Goal: Obtain resource: Download file/media

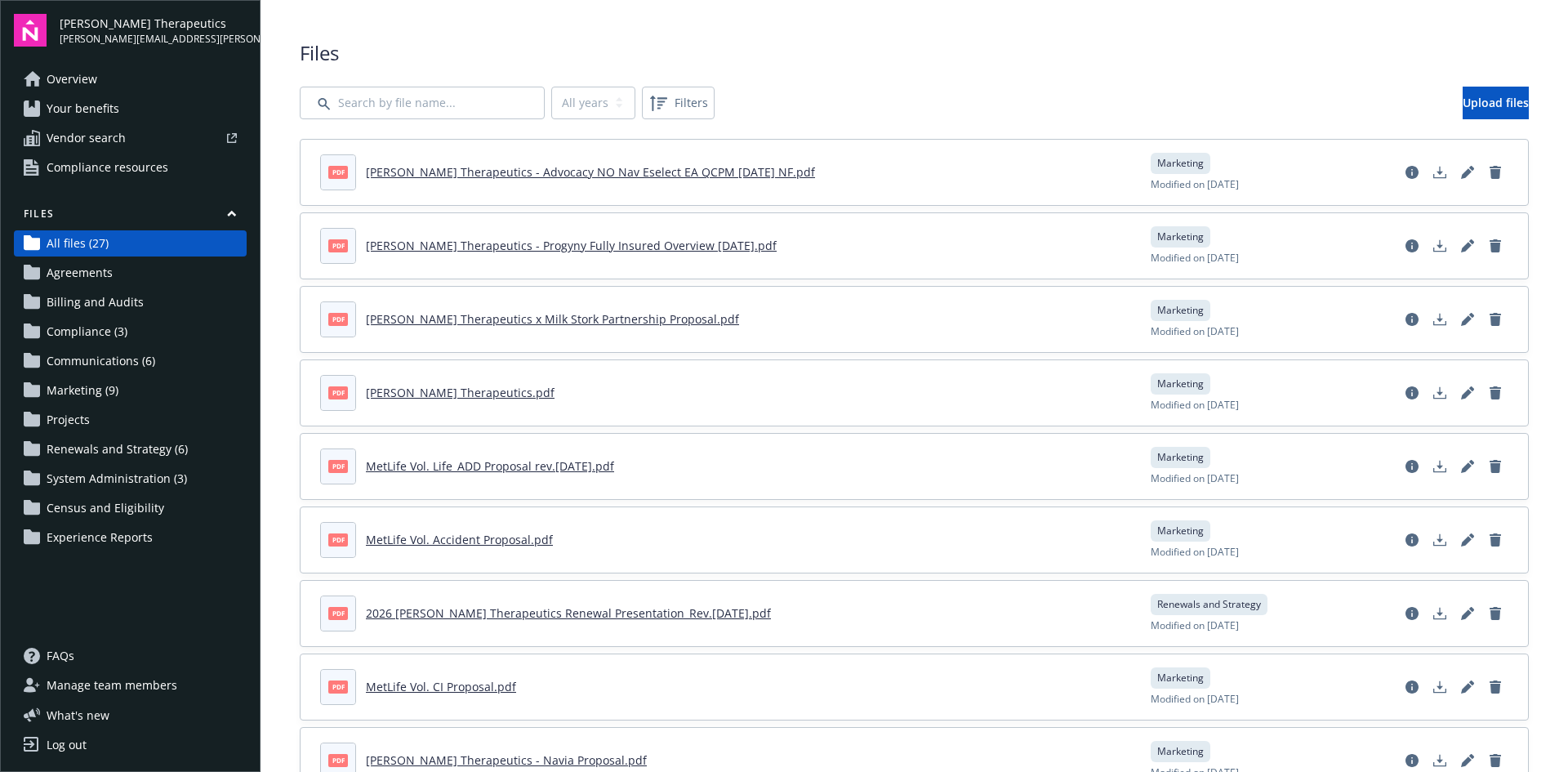
click at [626, 313] on link "[PERSON_NAME] Therapeutics x Milk Stork Partnership Proposal.pdf" at bounding box center [552, 318] width 373 height 15
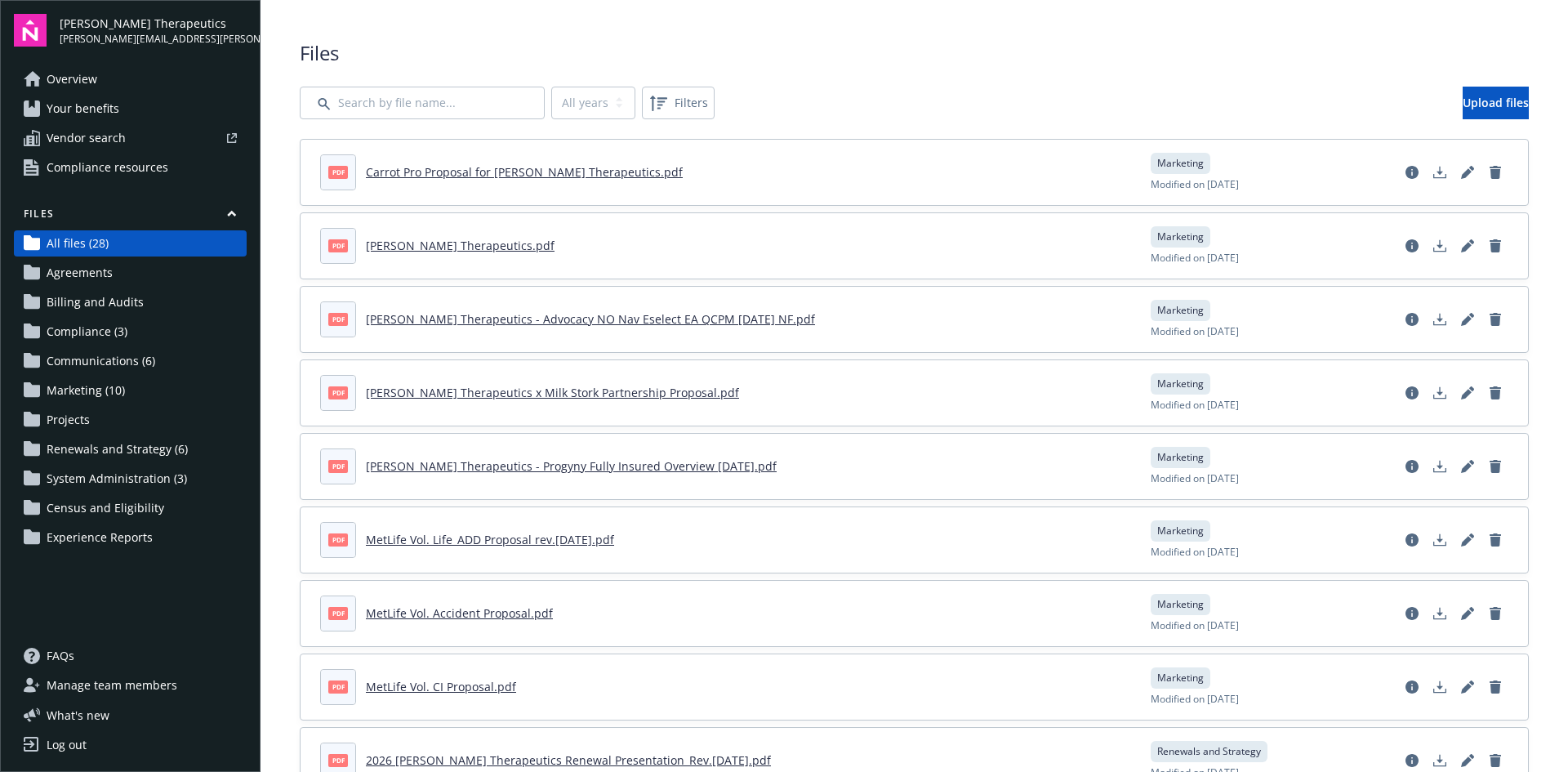
click at [546, 174] on link "Carrot Pro Proposal for [PERSON_NAME] Therapeutics.pdf" at bounding box center [524, 172] width 317 height 15
click at [623, 465] on link "[PERSON_NAME] Therapeutics - Progyny Fully Insured Overview [DATE].pdf" at bounding box center [572, 465] width 411 height 15
click at [462, 244] on link "[PERSON_NAME] Therapeutics.pdf" at bounding box center [460, 245] width 189 height 15
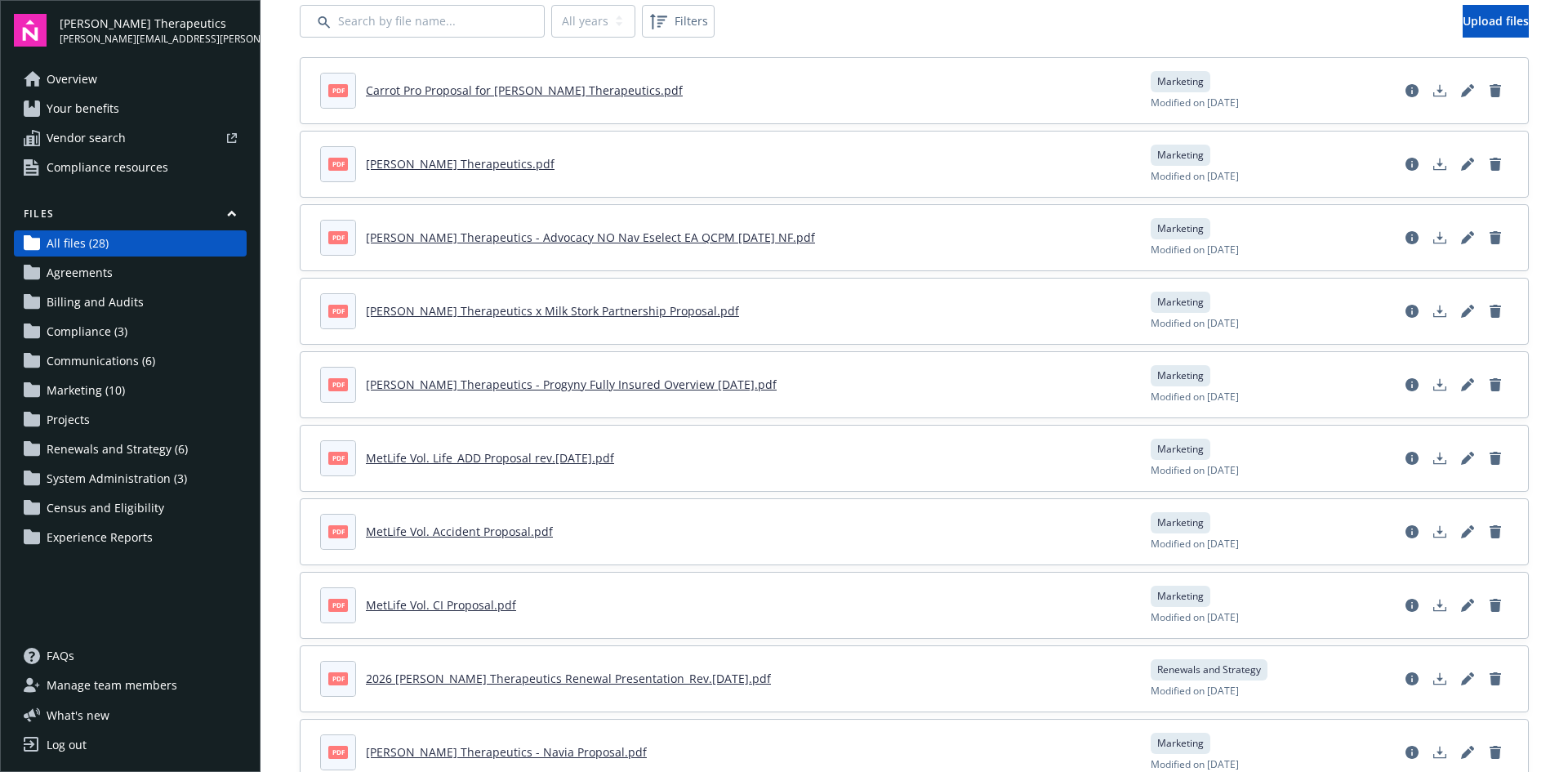
scroll to position [163, 0]
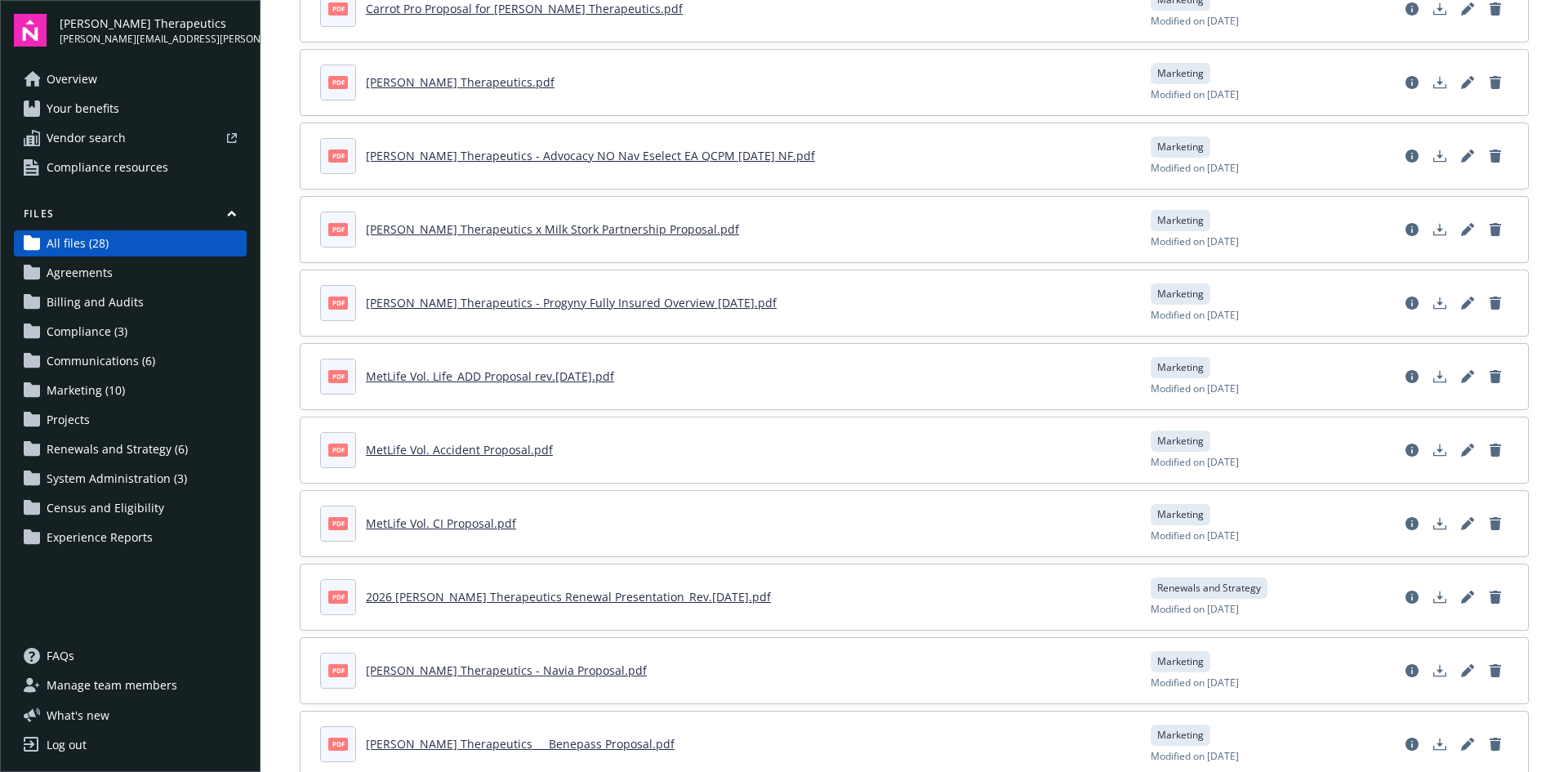
click at [597, 600] on link "2026 [PERSON_NAME] Therapeutics Renewal Presentation_Rev.[DATE].pdf" at bounding box center [568, 596] width 405 height 15
